Goal: Information Seeking & Learning: Find specific fact

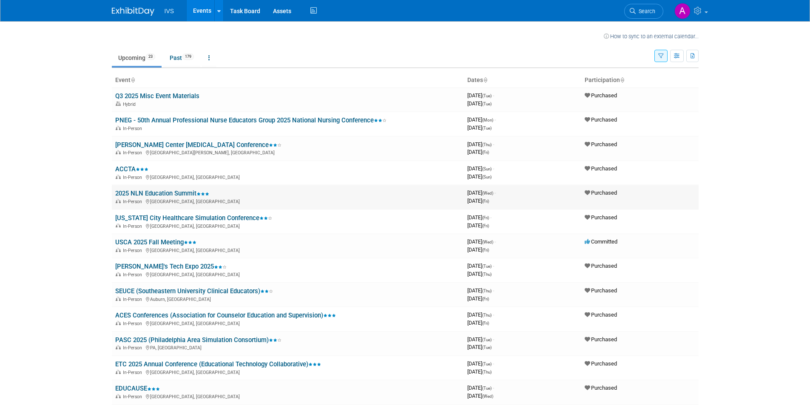
click at [169, 192] on link "2025 NLN Education Summit" at bounding box center [162, 194] width 94 height 8
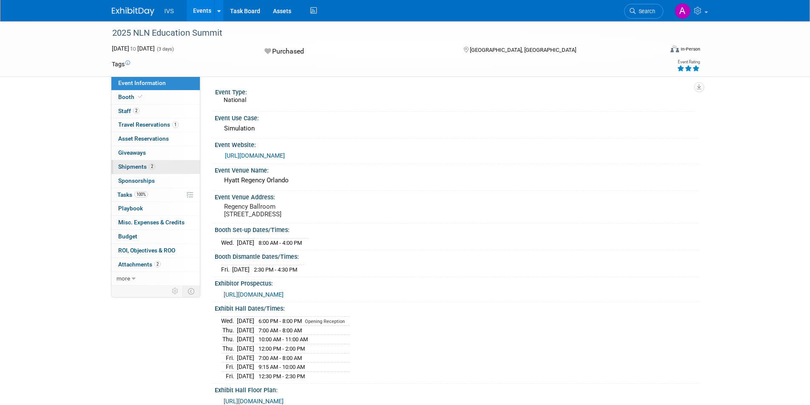
click at [155, 163] on link "2 Shipments 2" at bounding box center [155, 167] width 88 height 14
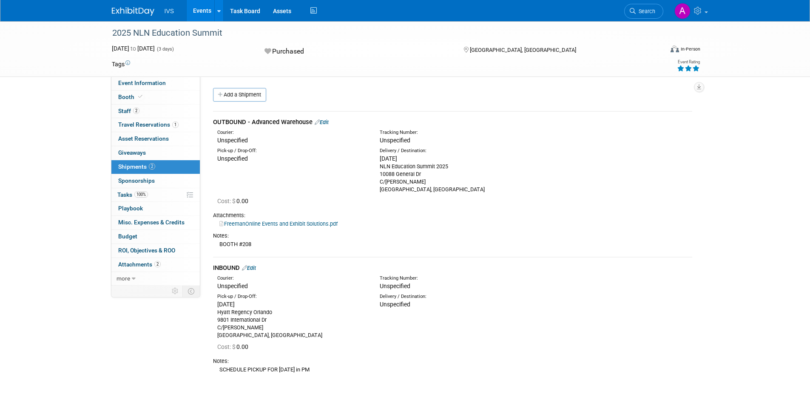
click at [300, 223] on link "FreemanOnline Events and Exhibit Solutions.pdf" at bounding box center [279, 224] width 118 height 6
click at [328, 90] on div "Add a Shipment" at bounding box center [455, 96] width 488 height 16
click at [691, 67] on icon at bounding box center [689, 69] width 8 height 6
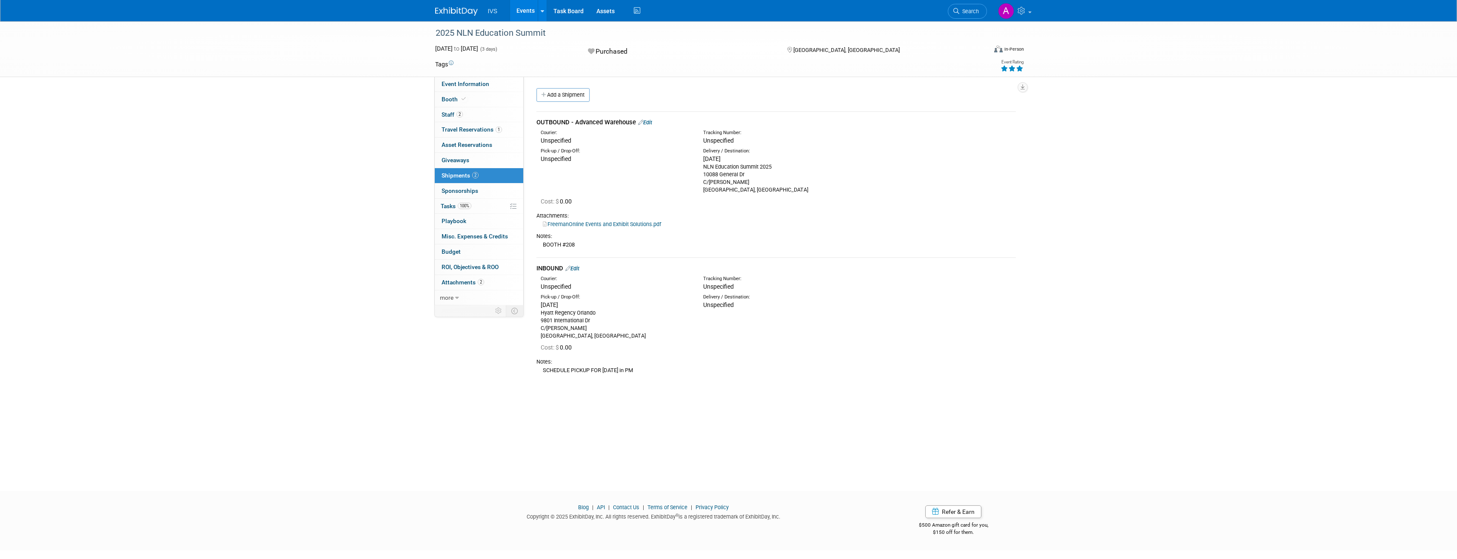
click at [455, 9] on img at bounding box center [456, 11] width 43 height 9
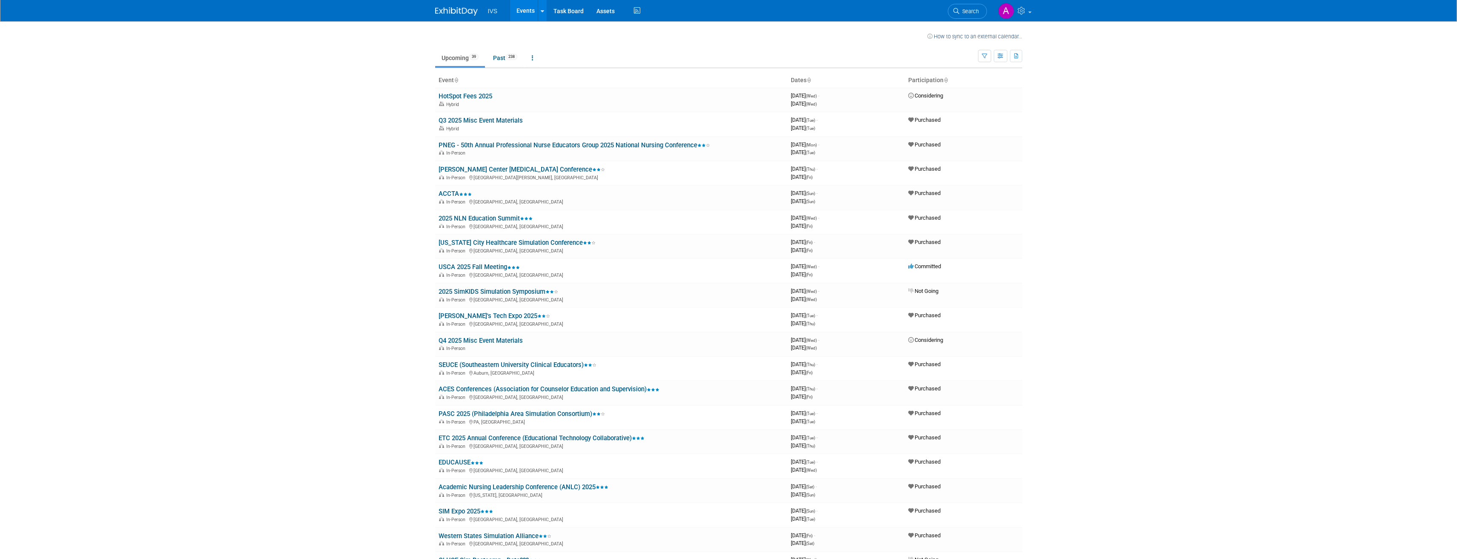
click at [471, 11] on img at bounding box center [456, 11] width 43 height 9
click at [531, 12] on link "Events" at bounding box center [525, 10] width 31 height 21
click at [987, 58] on button "button" at bounding box center [984, 56] width 13 height 12
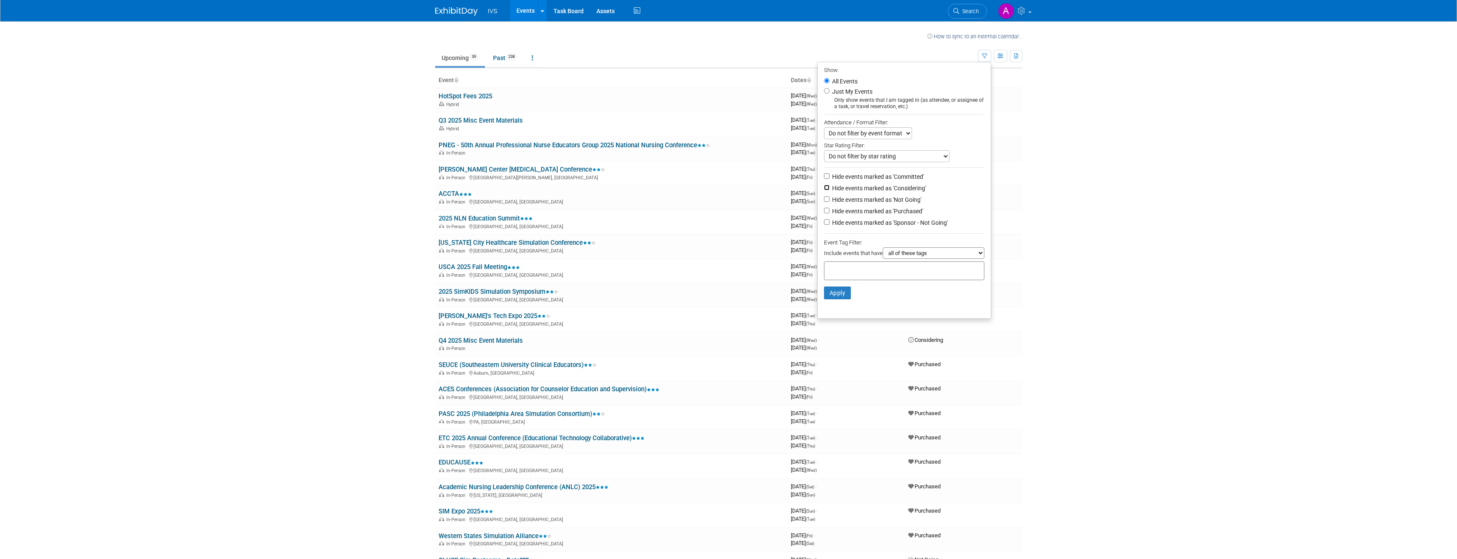
click at [824, 188] on input "Hide events marked as 'Considering'" at bounding box center [827, 188] width 6 height 6
checkbox input "true"
click at [824, 199] on input "Hide events marked as 'Not Going'" at bounding box center [827, 199] width 6 height 6
checkbox input "true"
click at [824, 225] on input "Hide events marked as 'Sponsor - Not Going'" at bounding box center [827, 222] width 6 height 6
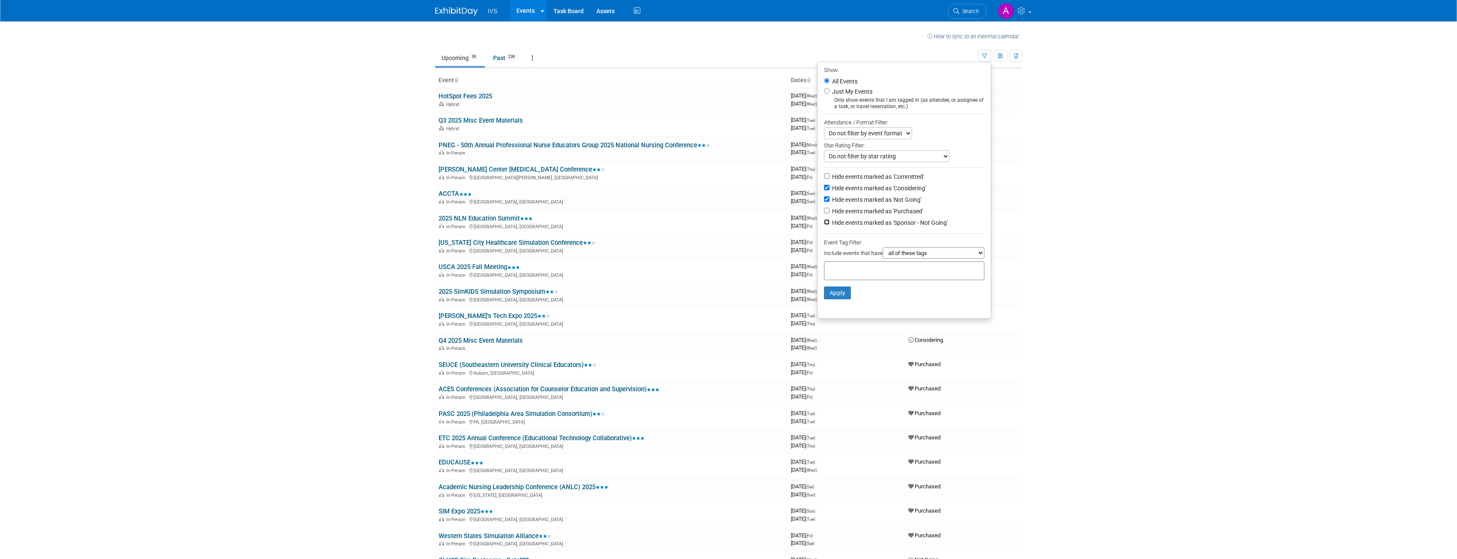
checkbox input "true"
click at [840, 297] on button "Apply" at bounding box center [837, 292] width 27 height 13
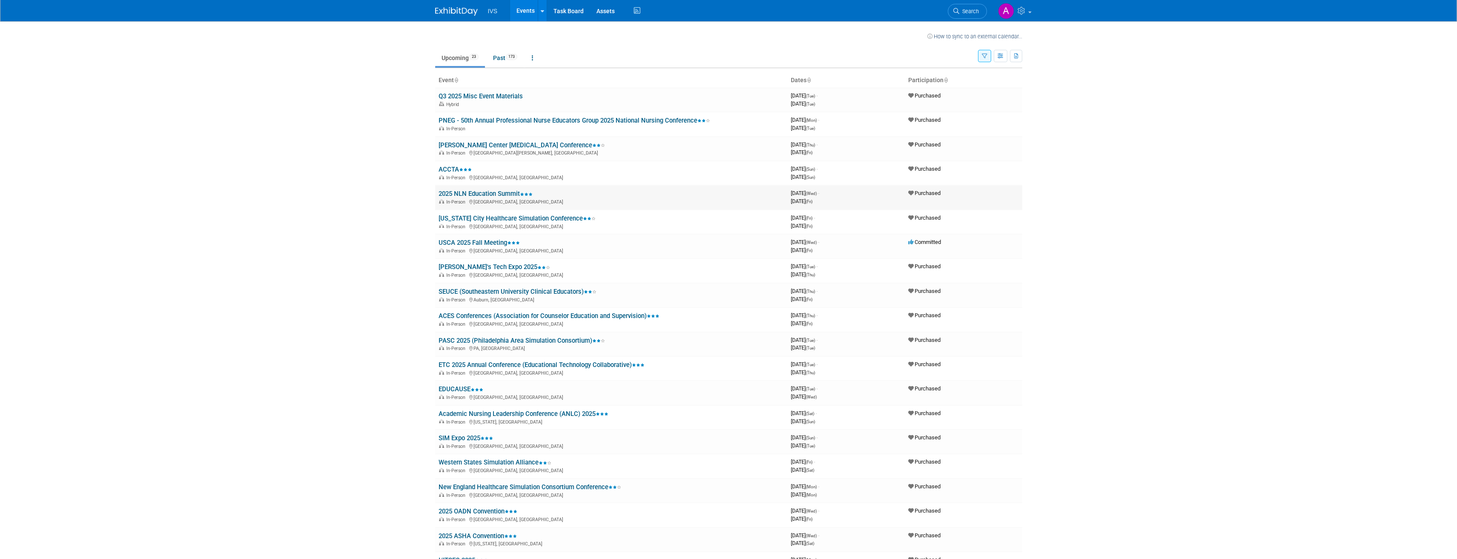
click at [466, 194] on link "2025 NLN Education Summit" at bounding box center [486, 194] width 94 height 8
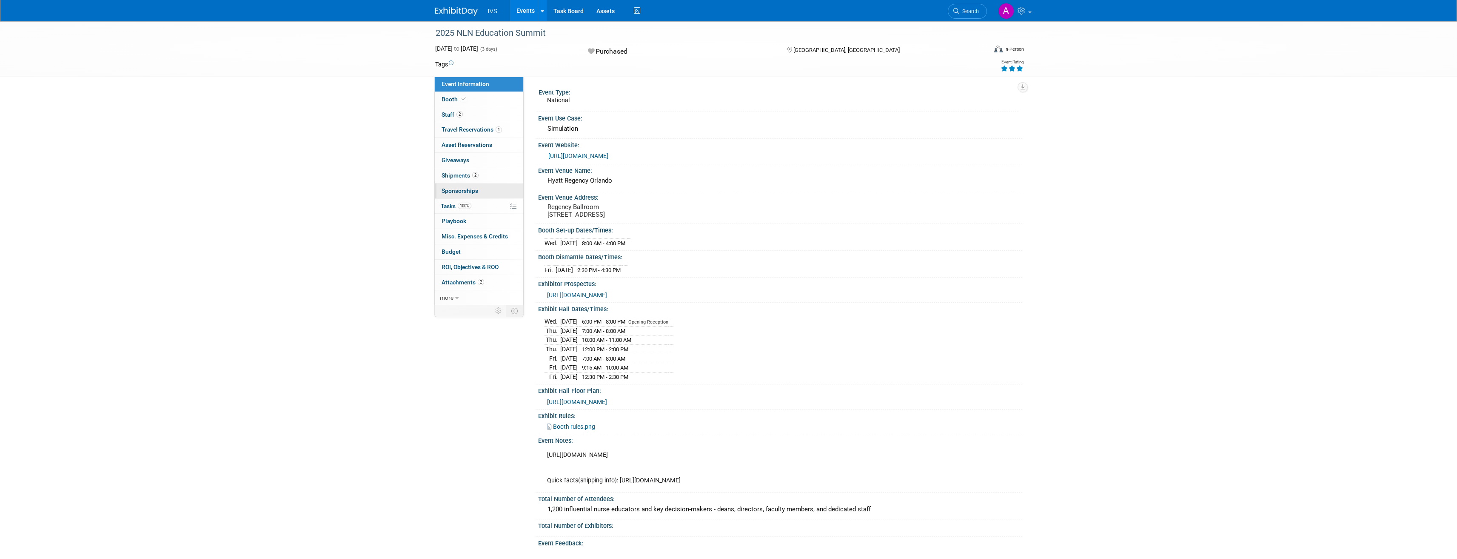
click at [466, 193] on span "Sponsorships 0" at bounding box center [460, 190] width 37 height 7
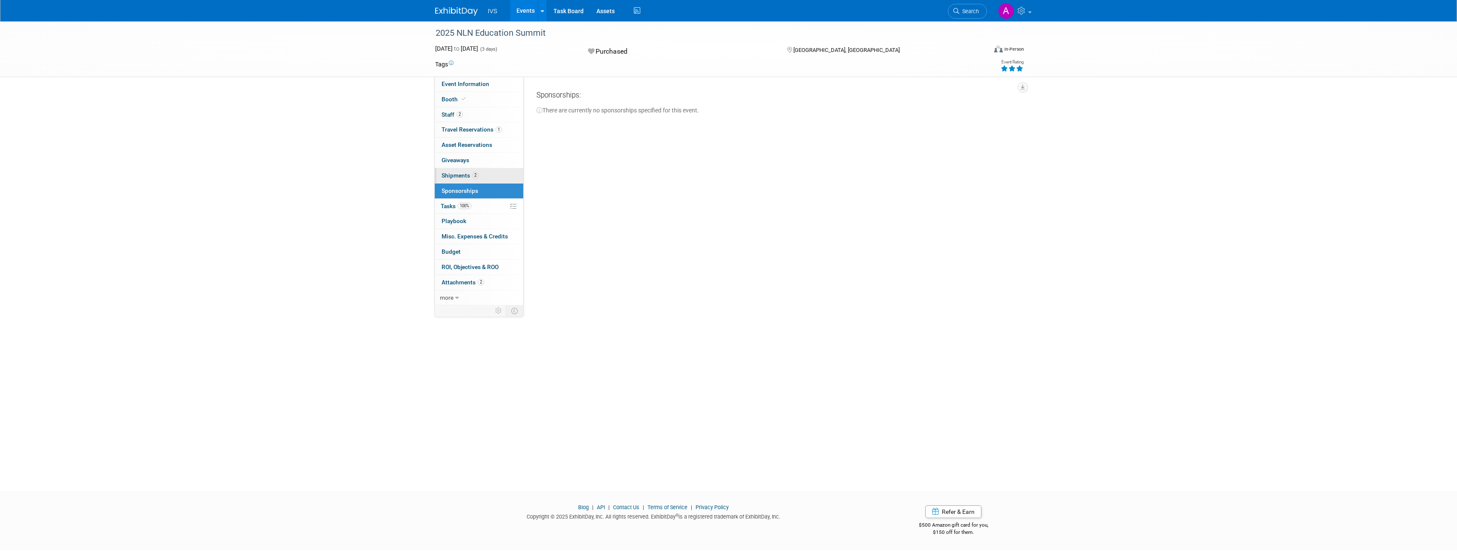
click at [477, 171] on link "2 Shipments 2" at bounding box center [479, 175] width 88 height 15
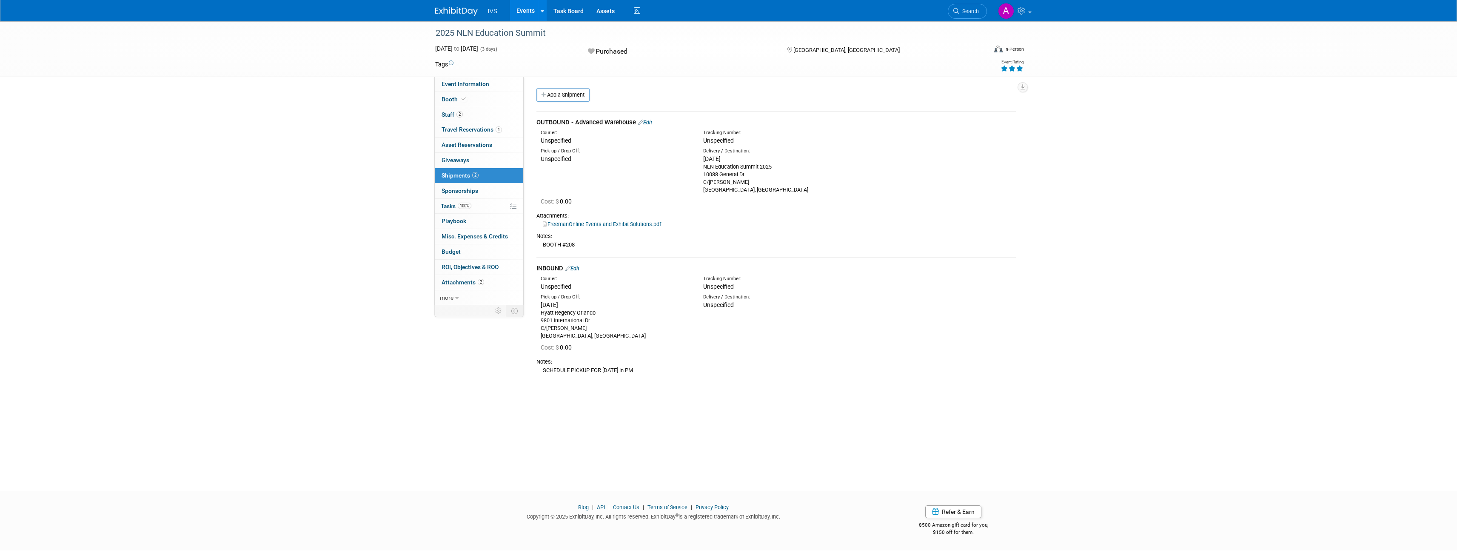
click at [587, 224] on link "FreemanOnline Events and Exhibit Solutions.pdf" at bounding box center [602, 224] width 118 height 6
drag, startPoint x: 702, startPoint y: 163, endPoint x: 788, endPoint y: 191, distance: 89.9
click at [788, 191] on div "Delivery / Destination: Fri. Sep 5, 2025 NLN Education Summit 2025 10088 Genera…" at bounding box center [778, 171] width 163 height 46
drag, startPoint x: 595, startPoint y: 337, endPoint x: 535, endPoint y: 311, distance: 64.6
click at [535, 311] on div "Pick-up / Drop-Off: Fri. Sep 19, 2025 Hyatt Regency Orlando 9801 International …" at bounding box center [615, 317] width 163 height 46
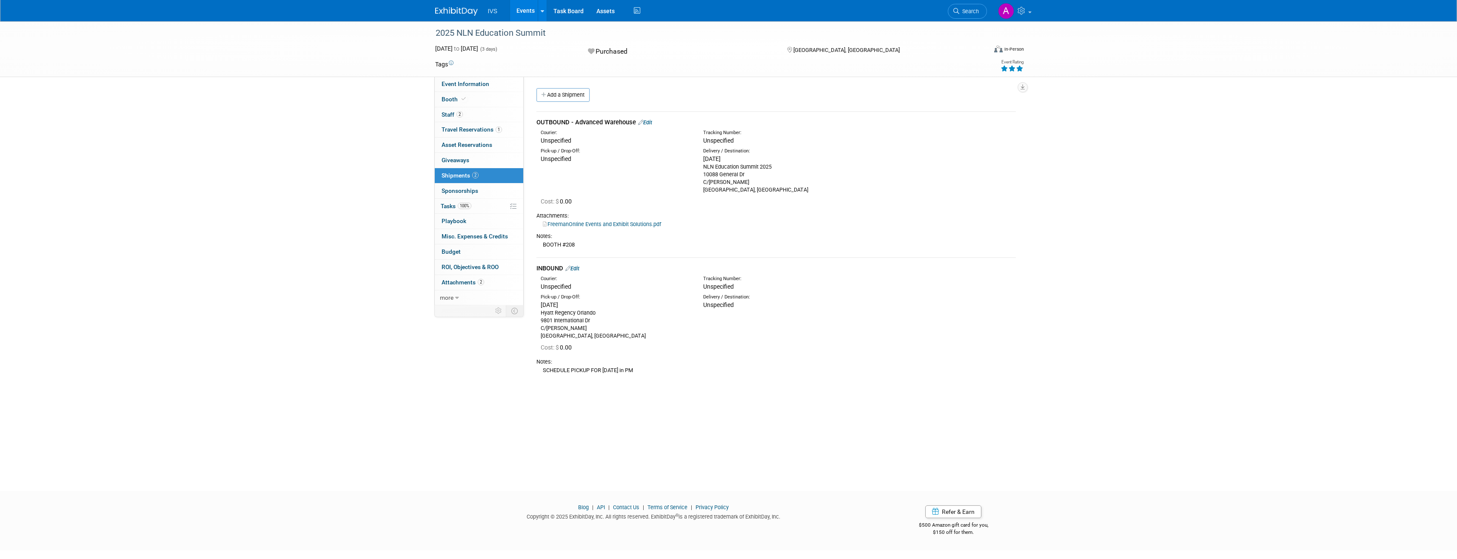
click at [579, 322] on div "Hyatt Regency Orlando 9801 International Dr C/O Freeman Orlando, FL 32819, USA" at bounding box center [616, 324] width 150 height 31
click at [606, 177] on div "Pick-up / Drop-Off: Unspecified Delivery / Destination: Fri. Sep 5, 2025 10088 …" at bounding box center [776, 169] width 492 height 49
drag, startPoint x: 707, startPoint y: 174, endPoint x: 769, endPoint y: 207, distance: 69.8
click at [804, 197] on td "OUTBOUND - Advanced Warehouse Edit Courier: Unspecified Tracking Number: Unspec…" at bounding box center [775, 184] width 479 height 146
click at [626, 342] on div "Cost: $ 0.00" at bounding box center [776, 347] width 492 height 14
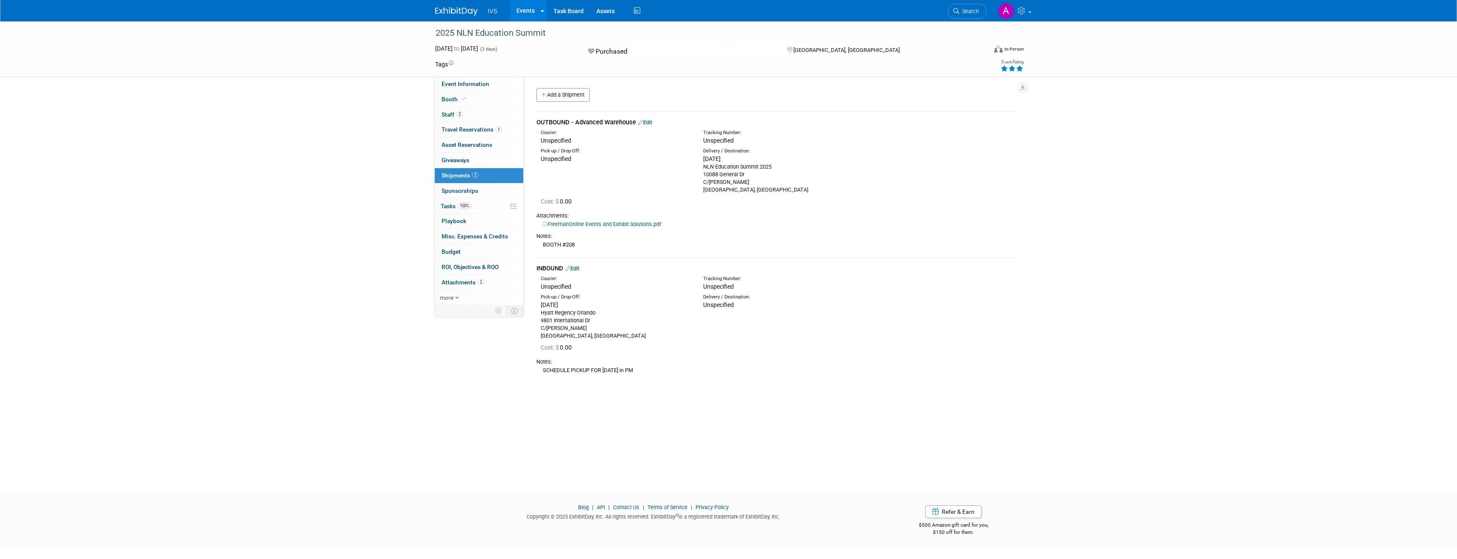
drag, startPoint x: 600, startPoint y: 334, endPoint x: 540, endPoint y: 314, distance: 63.5
click at [541, 314] on div "Hyatt Regency Orlando 9801 International Dr C/O Freeman Orlando, FL 32819, USA" at bounding box center [616, 324] width 150 height 31
click at [479, 115] on link "2 Staff 2" at bounding box center [479, 114] width 88 height 15
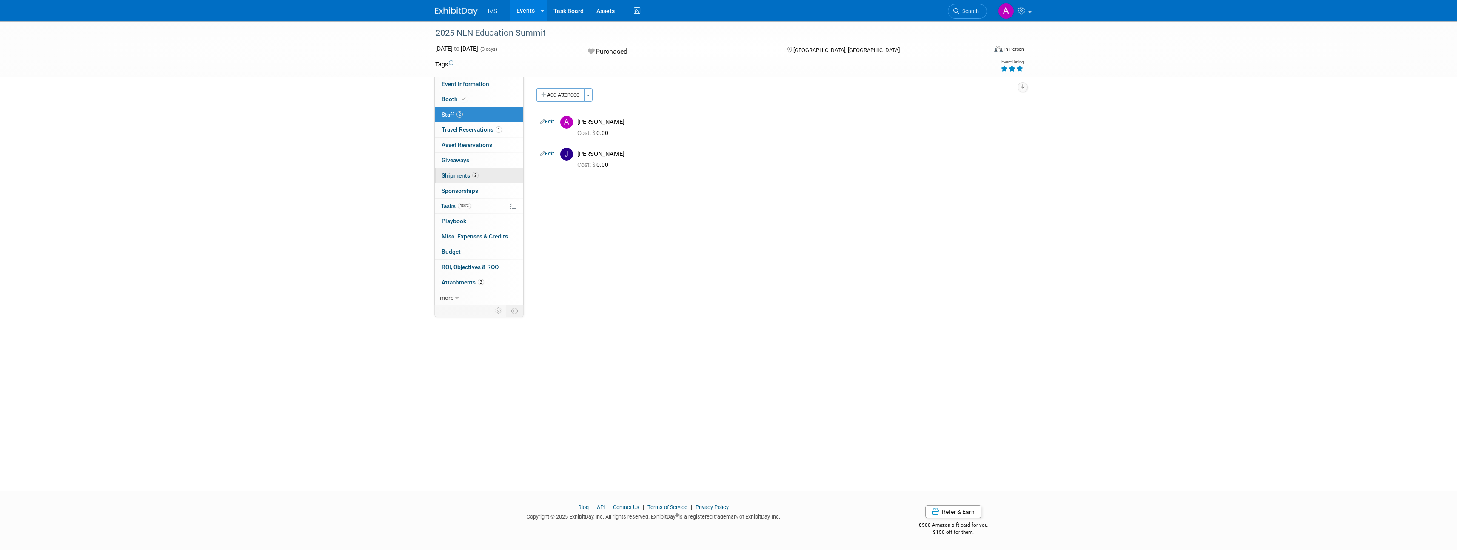
click at [488, 174] on link "2 Shipments 2" at bounding box center [479, 175] width 88 height 15
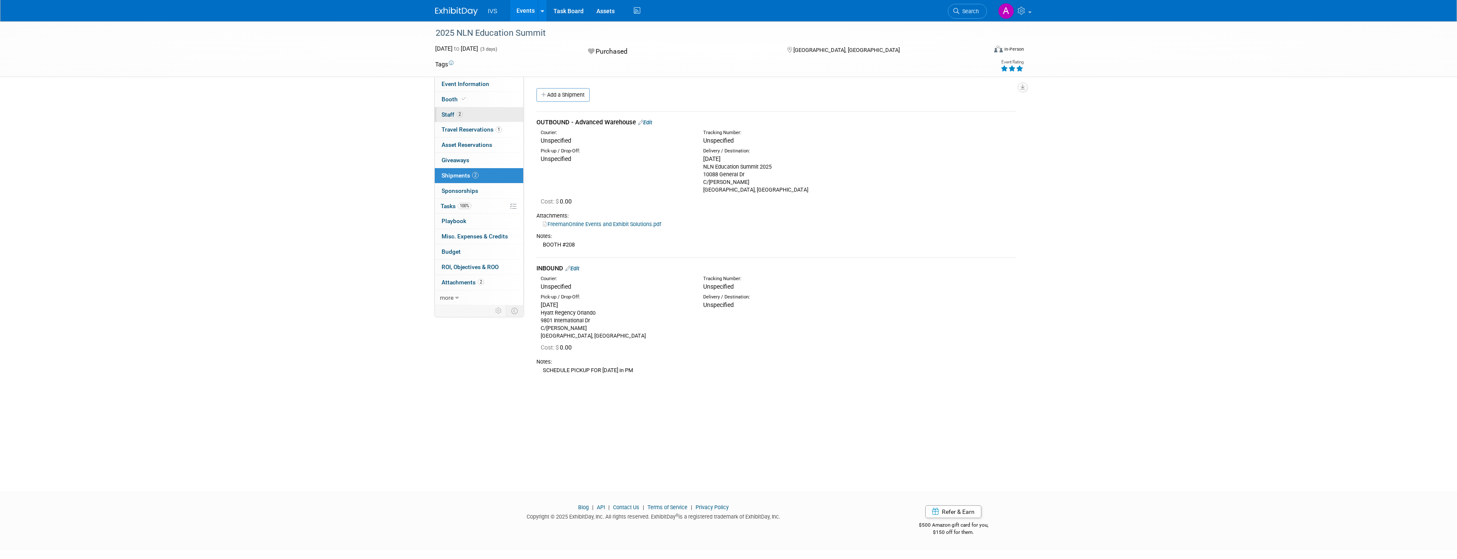
click at [465, 113] on link "2 Staff 2" at bounding box center [479, 114] width 88 height 15
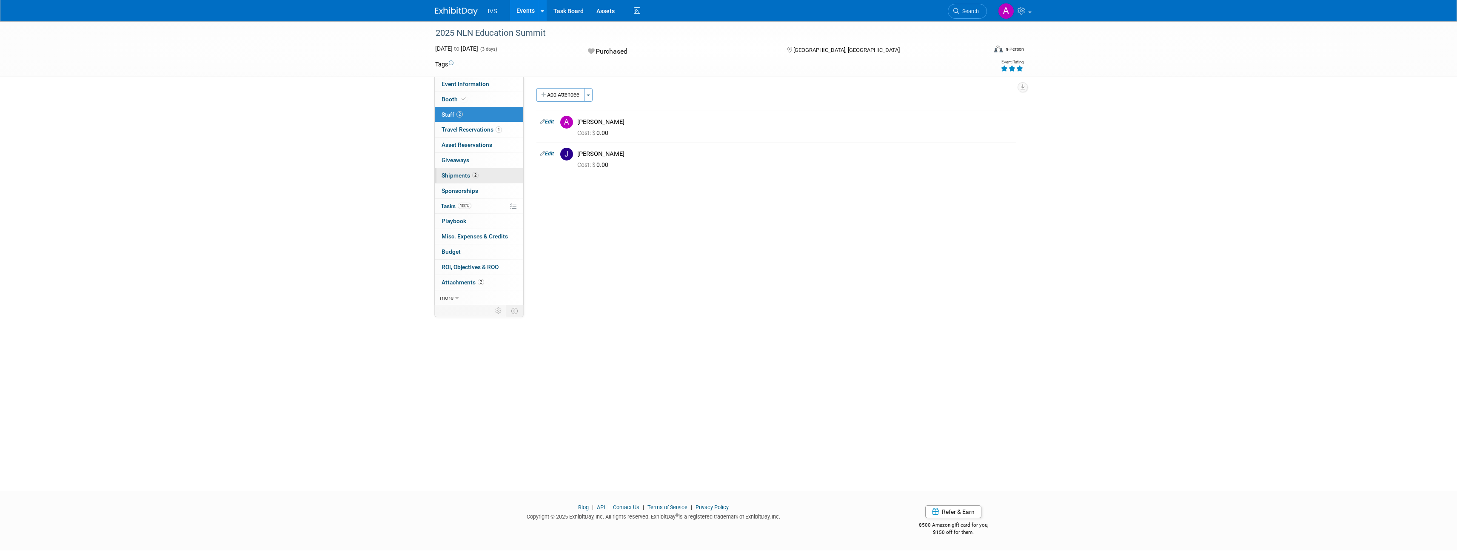
click at [467, 173] on span "Shipments 2" at bounding box center [460, 175] width 37 height 7
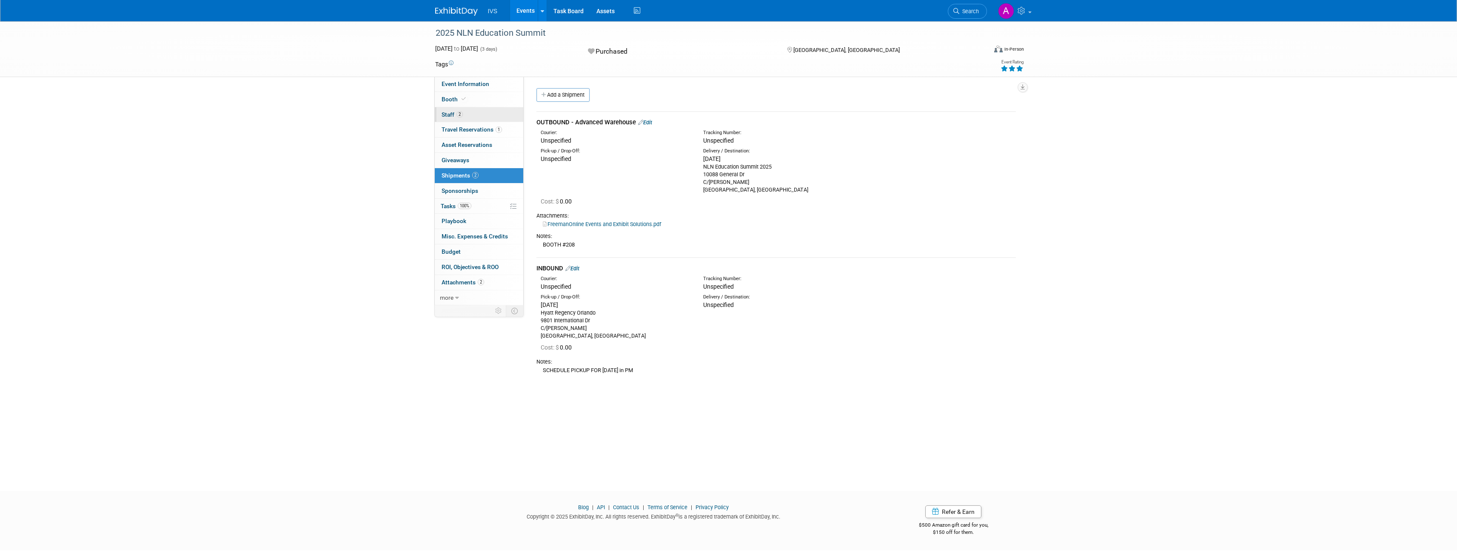
click at [473, 111] on link "2 Staff 2" at bounding box center [479, 114] width 88 height 15
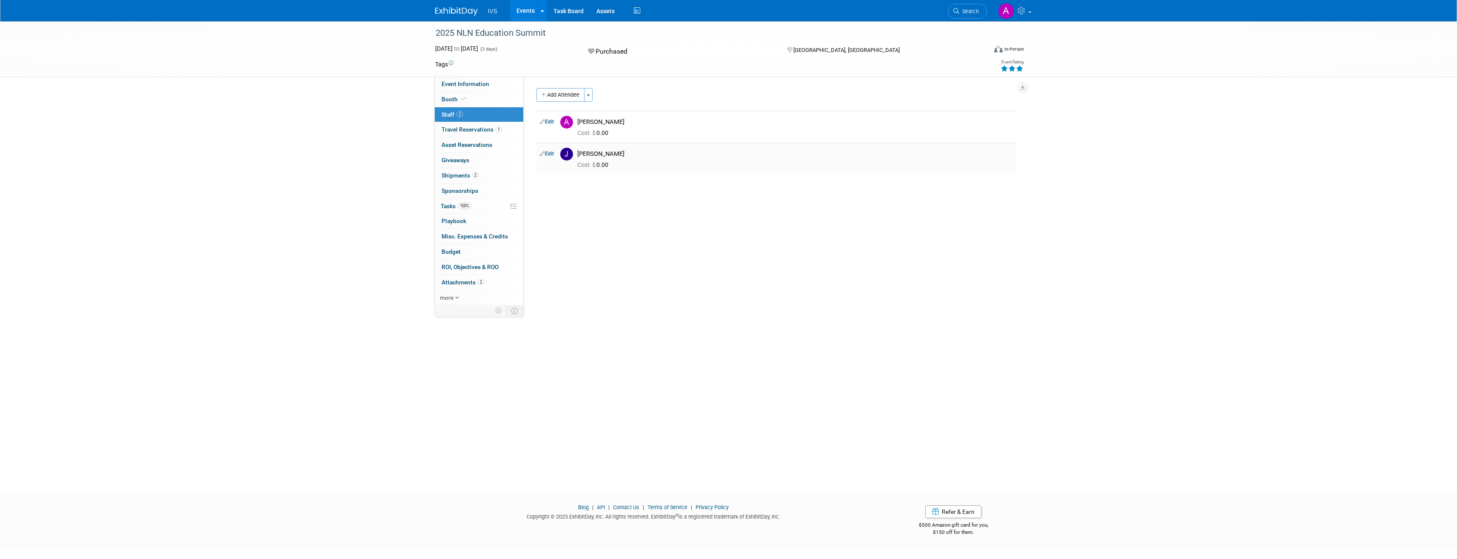
drag, startPoint x: 612, startPoint y: 151, endPoint x: 578, endPoint y: 154, distance: 34.1
click at [578, 154] on div "Joe Gibbs" at bounding box center [794, 154] width 435 height 8
copy div "Joe Gibbs"
click at [479, 179] on link "2 Shipments 2" at bounding box center [479, 175] width 88 height 15
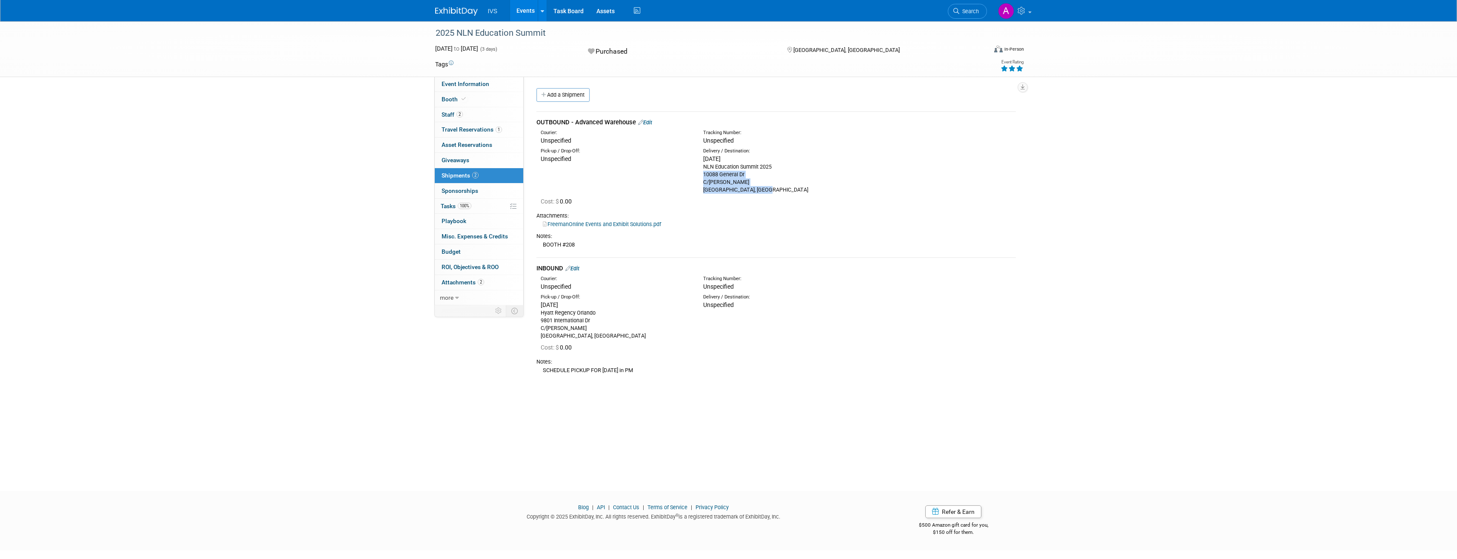
drag, startPoint x: 766, startPoint y: 186, endPoint x: 700, endPoint y: 176, distance: 67.1
click at [700, 176] on div "Delivery / Destination: Fri. Sep 5, 2025 NLN Education Summit 2025 10088 Genera…" at bounding box center [778, 171] width 163 height 46
copy div "10088 General Dr C/O Freeman Orlando, FL 32824, USA"
click at [702, 174] on div "Delivery / Destination: Fri. Sep 5, 2025 NLN Education Summit 2025 10088 Genera…" at bounding box center [778, 171] width 163 height 46
drag, startPoint x: 702, startPoint y: 174, endPoint x: 748, endPoint y: 173, distance: 45.5
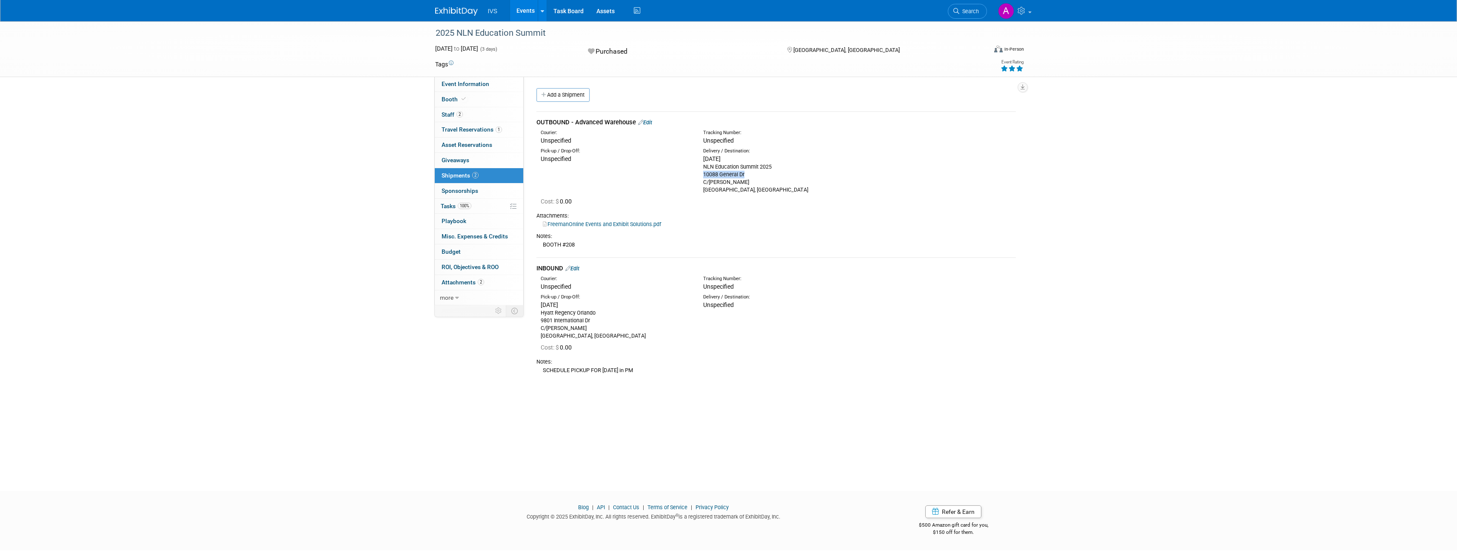
click at [748, 173] on div "Delivery / Destination: Fri. Sep 5, 2025 NLN Education Summit 2025 10088 Genera…" at bounding box center [778, 171] width 163 height 46
copy div "10088 General Dr"
drag, startPoint x: 539, startPoint y: 306, endPoint x: 588, endPoint y: 307, distance: 48.9
click at [588, 307] on div "Pick-up / Drop-Off: Fri. Sep 19, 2025 Hyatt Regency Orlando 9801 International …" at bounding box center [615, 317] width 163 height 46
click at [482, 370] on div "Event Information Event Info Booth Booth 2 Staff 2 Staff 1 Travel Reservations …" at bounding box center [729, 202] width 600 height 362
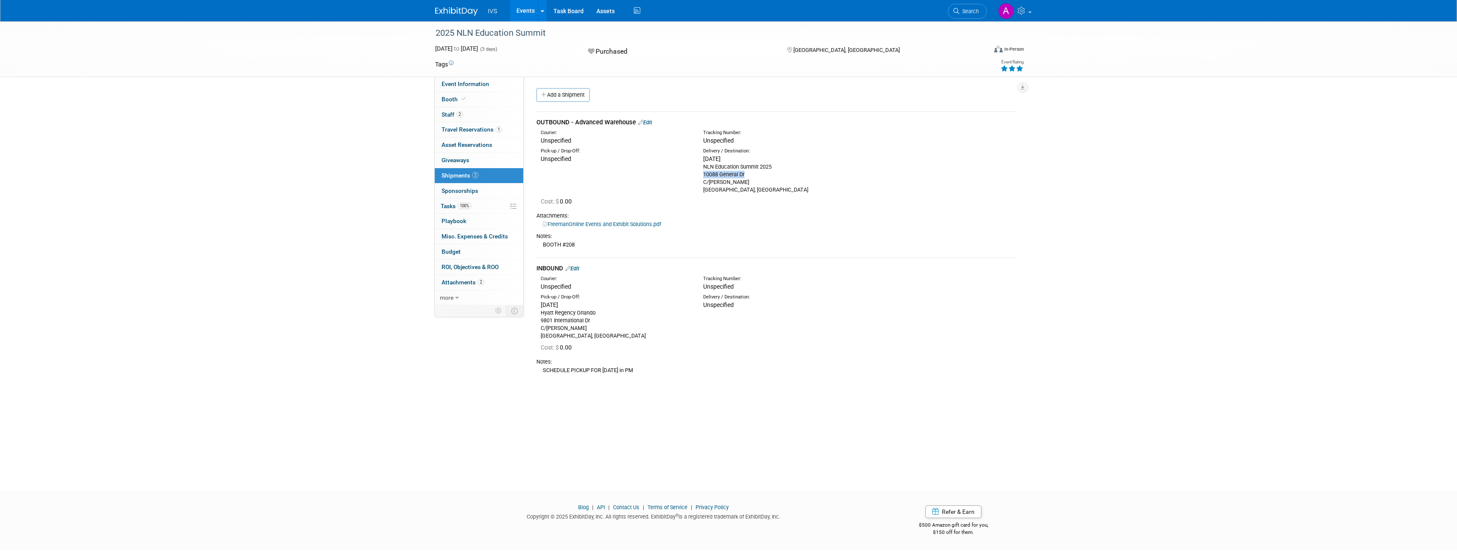
drag, startPoint x: 703, startPoint y: 175, endPoint x: 757, endPoint y: 173, distance: 54.1
click at [757, 173] on div "NLN Education Summit 2025 10088 General Dr C/O Freeman Orlando, FL 32824, USA" at bounding box center [778, 178] width 150 height 31
copy div "10088 General Dr"
drag, startPoint x: 702, startPoint y: 182, endPoint x: 741, endPoint y: 183, distance: 38.3
click at [741, 183] on div "Delivery / Destination: Fri. Sep 5, 2025 NLN Education Summit 2025 10088 Genera…" at bounding box center [778, 171] width 163 height 46
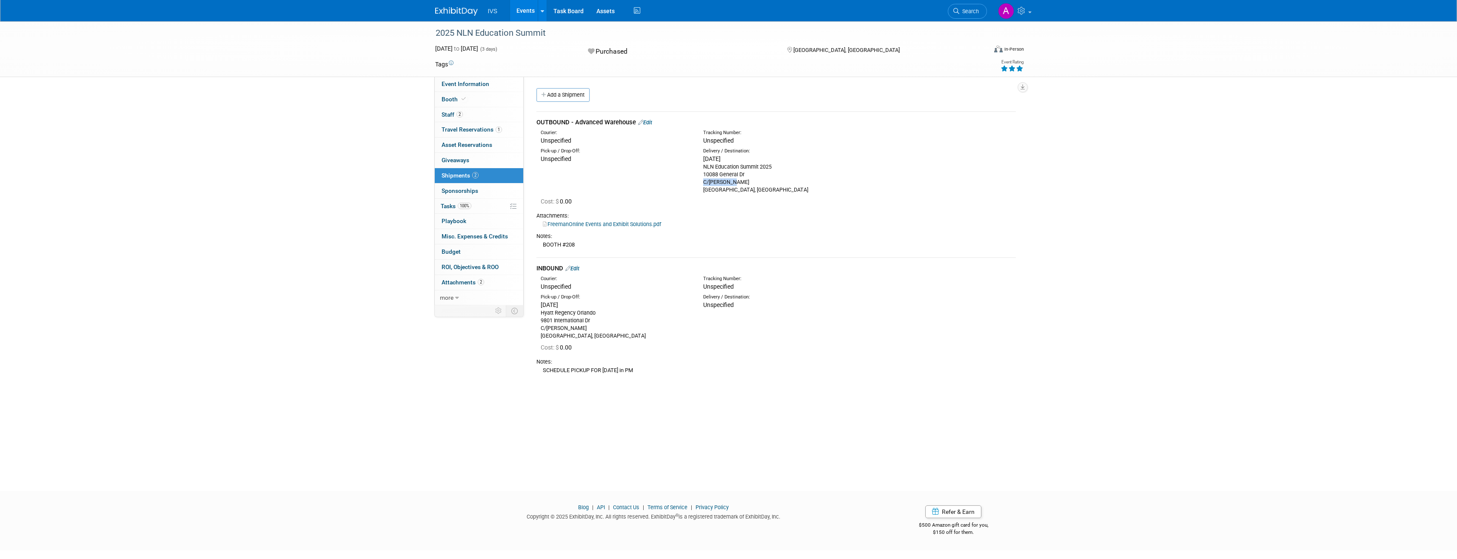
copy div "C/O Freeman"
click at [738, 188] on div "NLN Education Summit 2025 10088 General Dr C/O Freeman Orlando, FL 32824, USA" at bounding box center [778, 178] width 150 height 31
copy div "32824"
drag, startPoint x: 597, startPoint y: 322, endPoint x: 541, endPoint y: 322, distance: 56.6
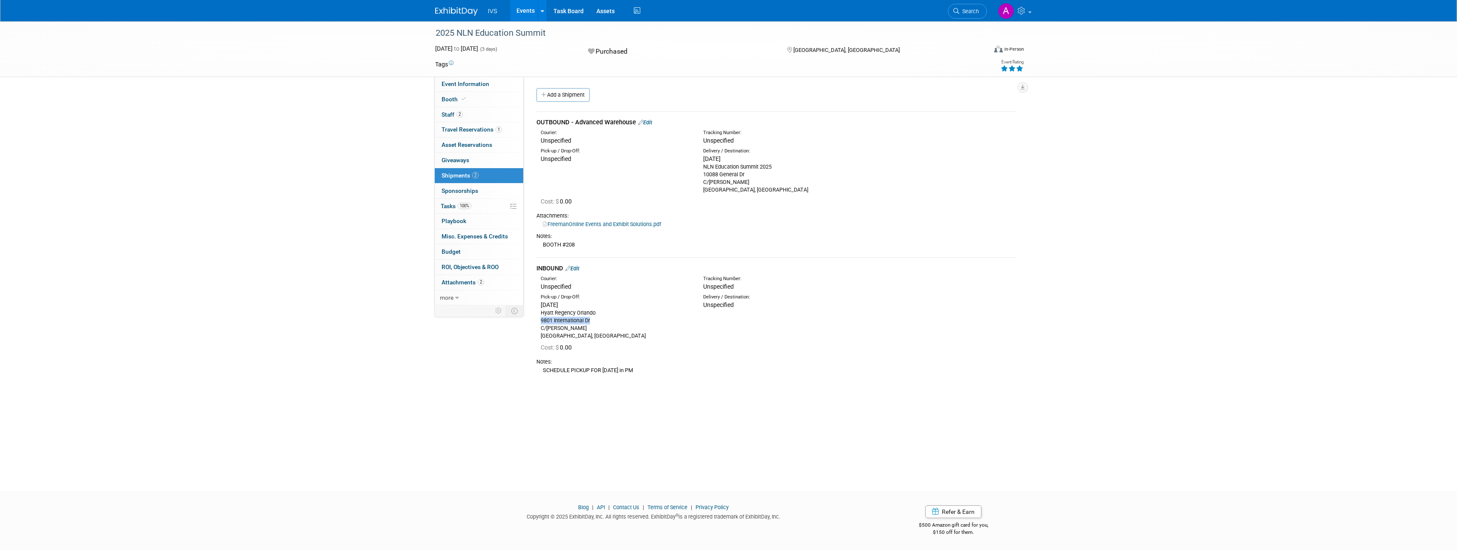
click at [541, 322] on div "Hyatt Regency Orlando 9801 International Dr C/O Freeman Orlando, FL 32819, USA" at bounding box center [616, 324] width 150 height 31
copy div "9801 International Dr"
drag, startPoint x: 598, startPoint y: 314, endPoint x: 539, endPoint y: 314, distance: 59.1
click at [539, 314] on div "Pick-up / Drop-Off: Fri. Sep 19, 2025 Hyatt Regency Orlando 9801 International …" at bounding box center [615, 317] width 163 height 46
copy div "Hyatt Regency Orlando"
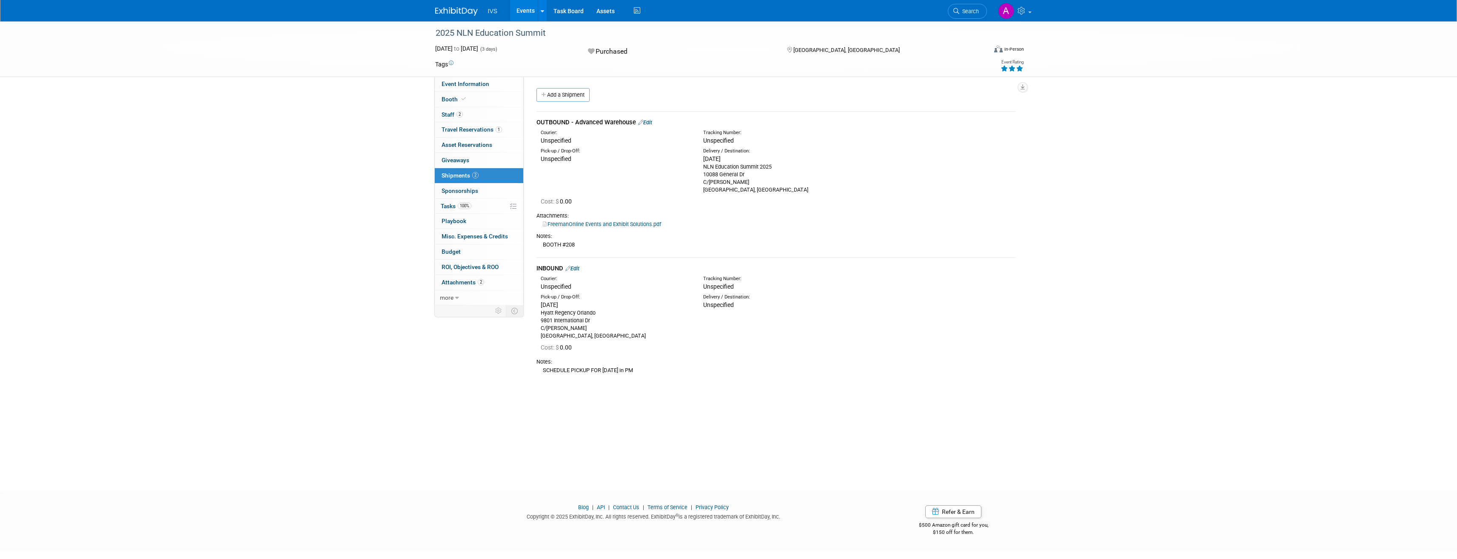
click at [574, 337] on div "Hyatt Regency Orlando 9801 International Dr C/O Freeman Orlando, FL 32819, USA" at bounding box center [616, 324] width 150 height 31
copy div "32819"
click at [627, 316] on div "Hyatt Regency Orlando 9801 International Dr C/O Freeman Orlando, FL 32819, USA" at bounding box center [616, 324] width 150 height 31
